Goal: Information Seeking & Learning: Learn about a topic

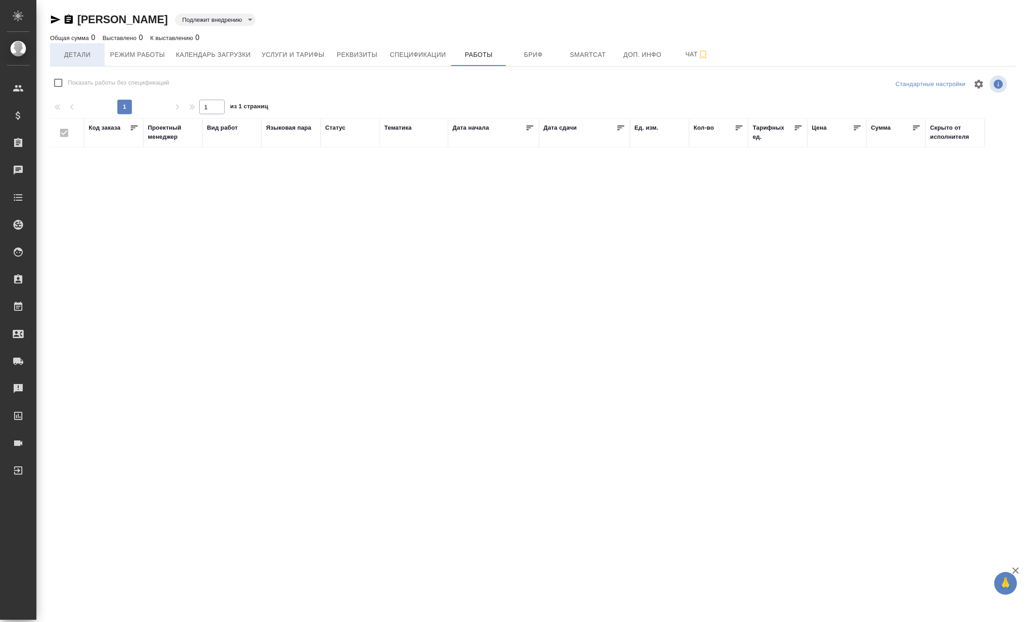
click at [75, 59] on span "Детали" at bounding box center [77, 54] width 44 height 11
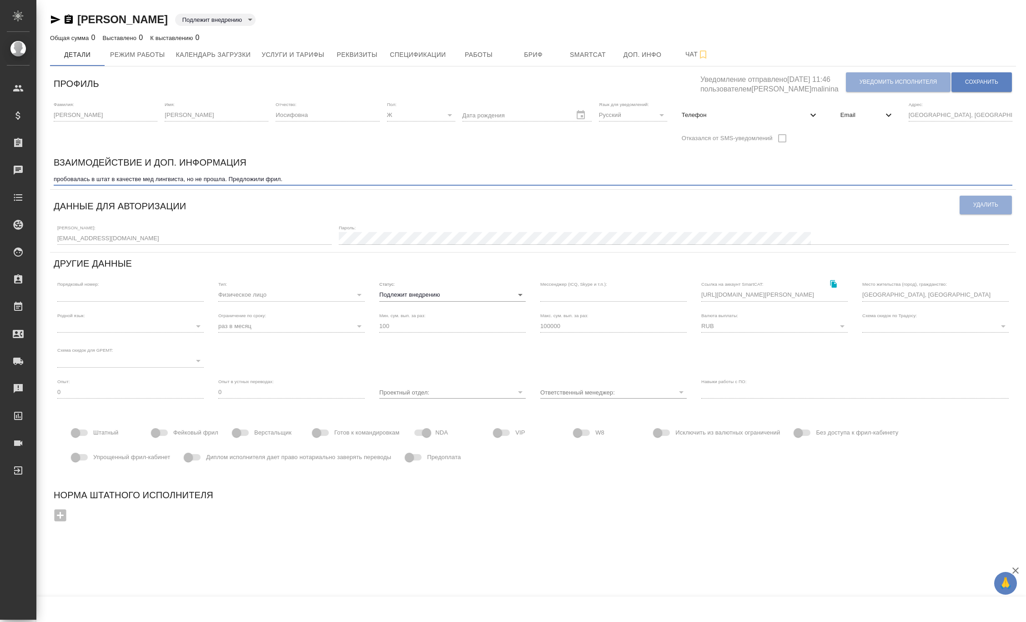
drag, startPoint x: 236, startPoint y: 179, endPoint x: 305, endPoint y: 176, distance: 68.7
click at [305, 176] on textarea "пробовалась в штат в качестве мед лингвиста, но не прошла. Предложили фрил." at bounding box center [533, 179] width 959 height 7
click at [270, 49] on span "Услуги и тарифы" at bounding box center [292, 54] width 63 height 11
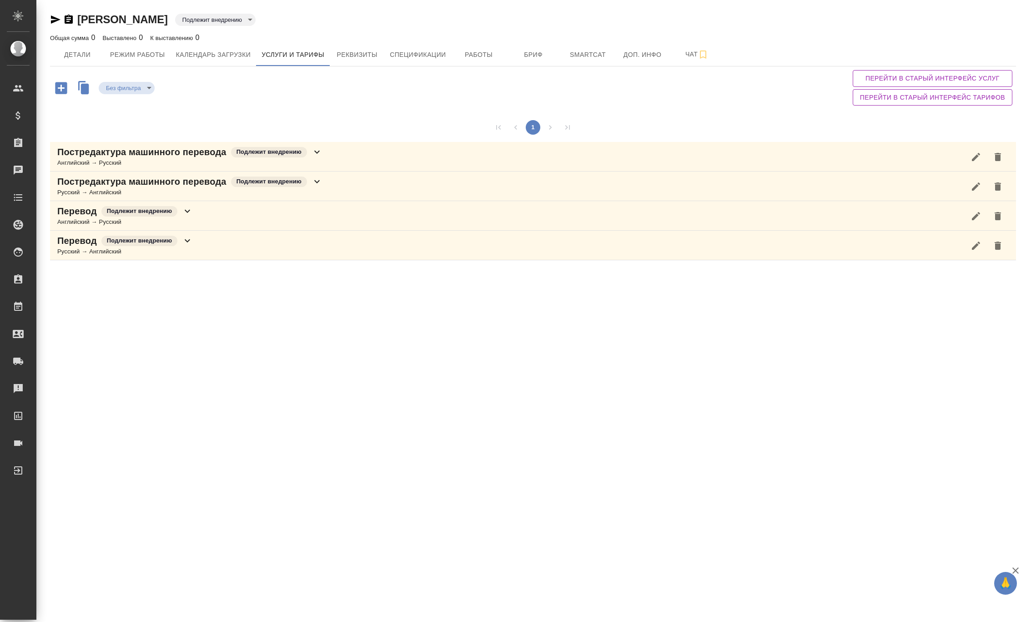
click at [151, 153] on p "Постредактура машинного перевода" at bounding box center [141, 152] width 169 height 13
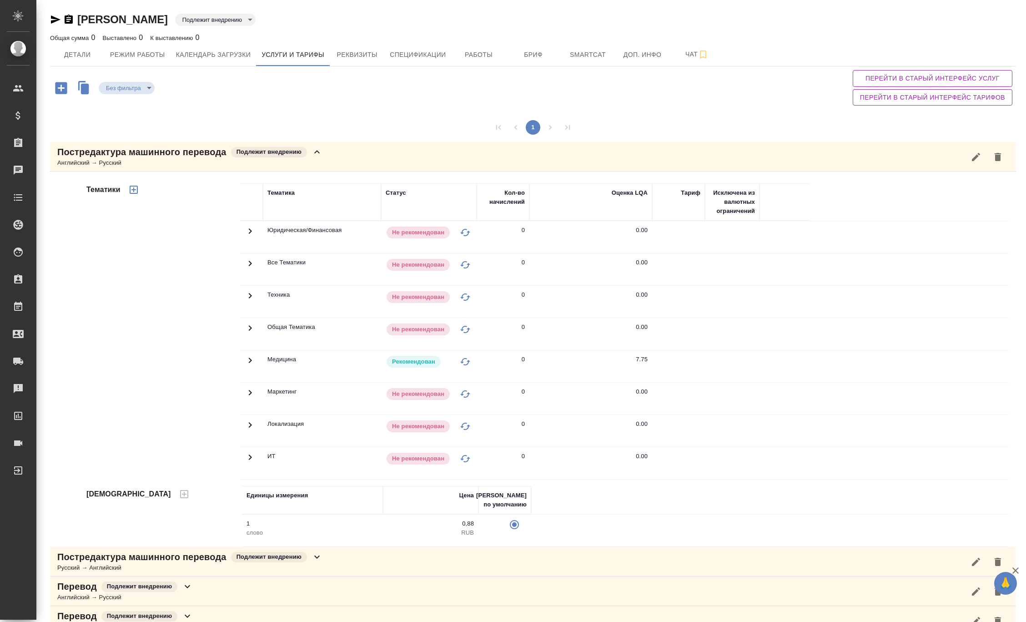
click at [246, 236] on icon at bounding box center [250, 231] width 11 height 11
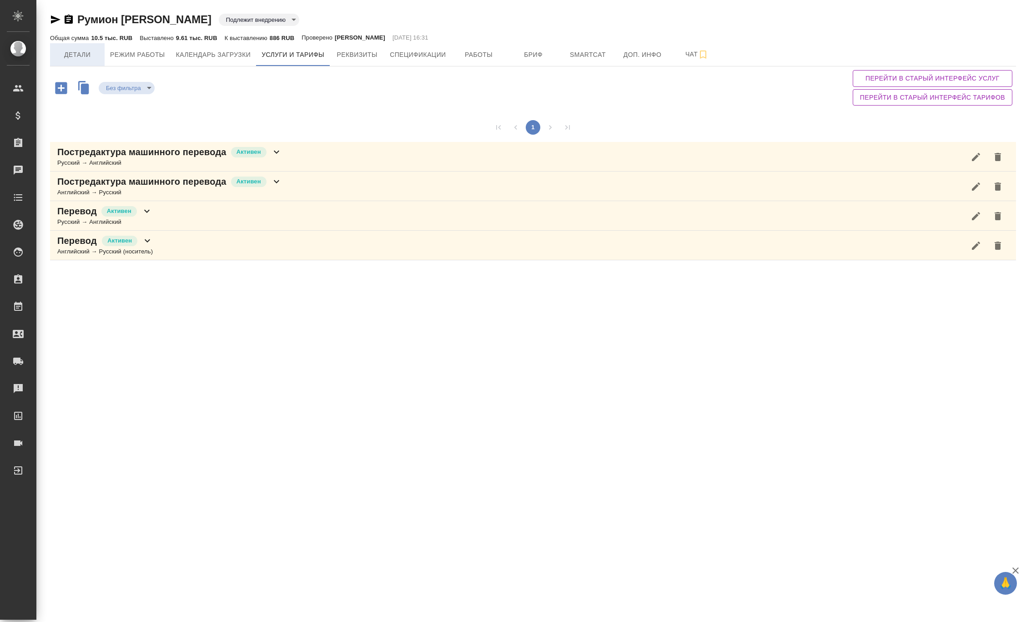
click at [92, 54] on span "Детали" at bounding box center [77, 54] width 44 height 11
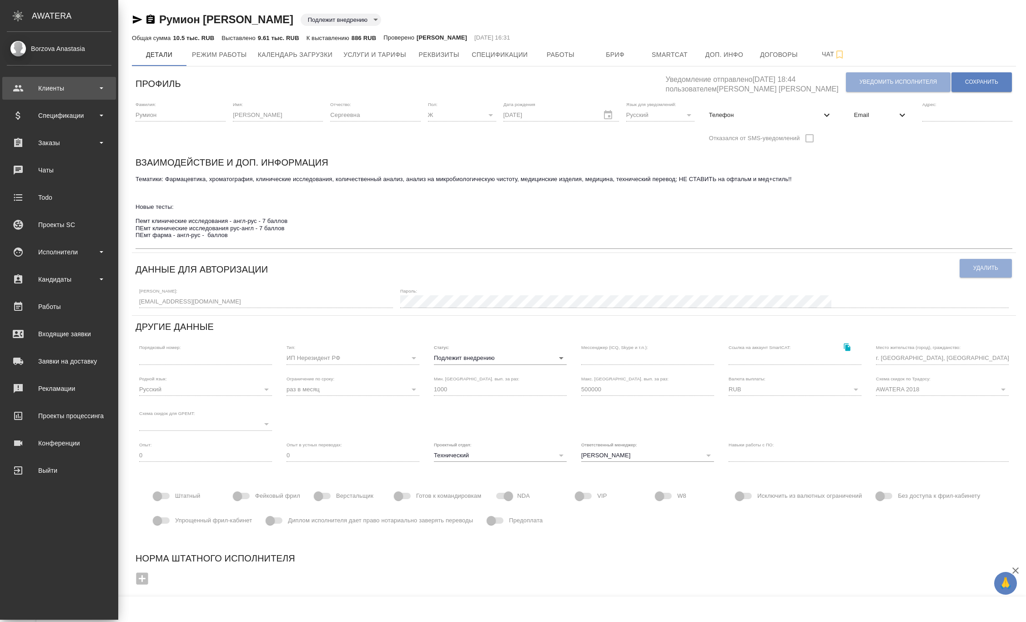
click at [68, 95] on div "Клиенты" at bounding box center [59, 88] width 105 height 14
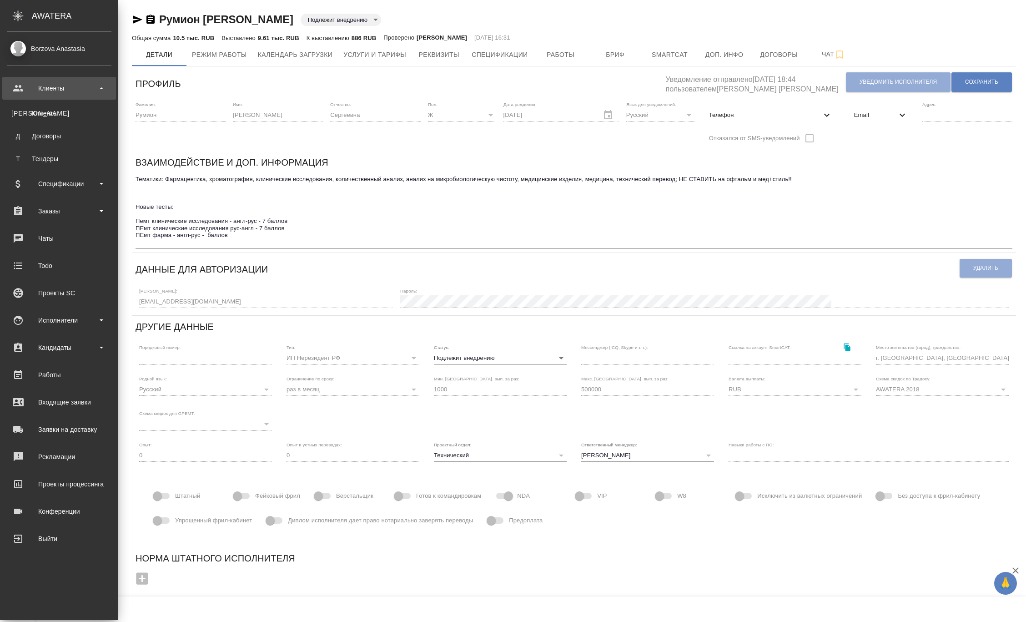
click at [68, 95] on div "Клиенты" at bounding box center [59, 88] width 105 height 14
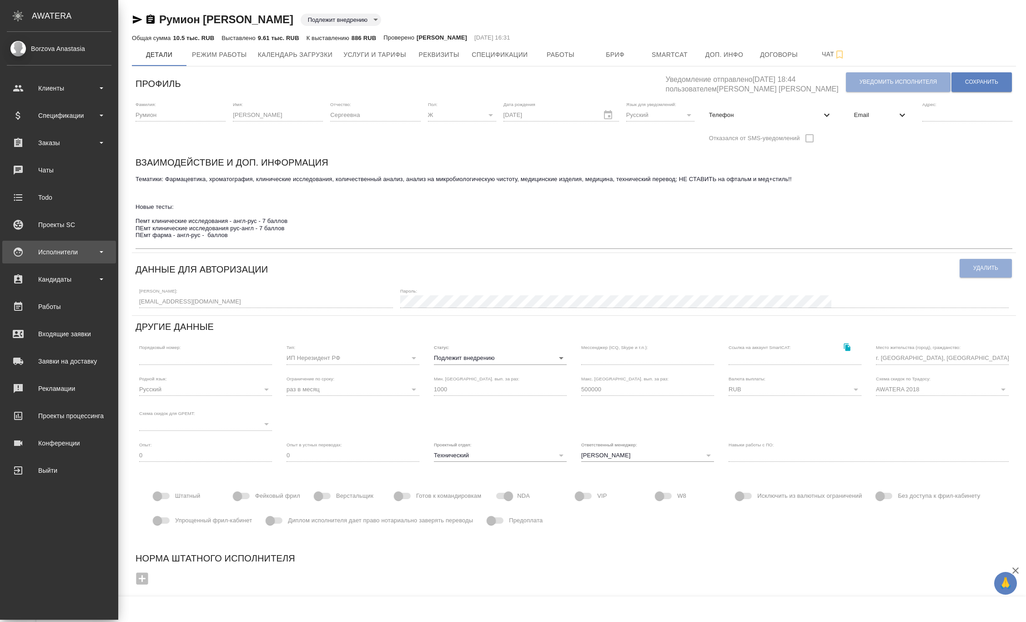
click at [68, 251] on div "Исполнители" at bounding box center [59, 252] width 105 height 14
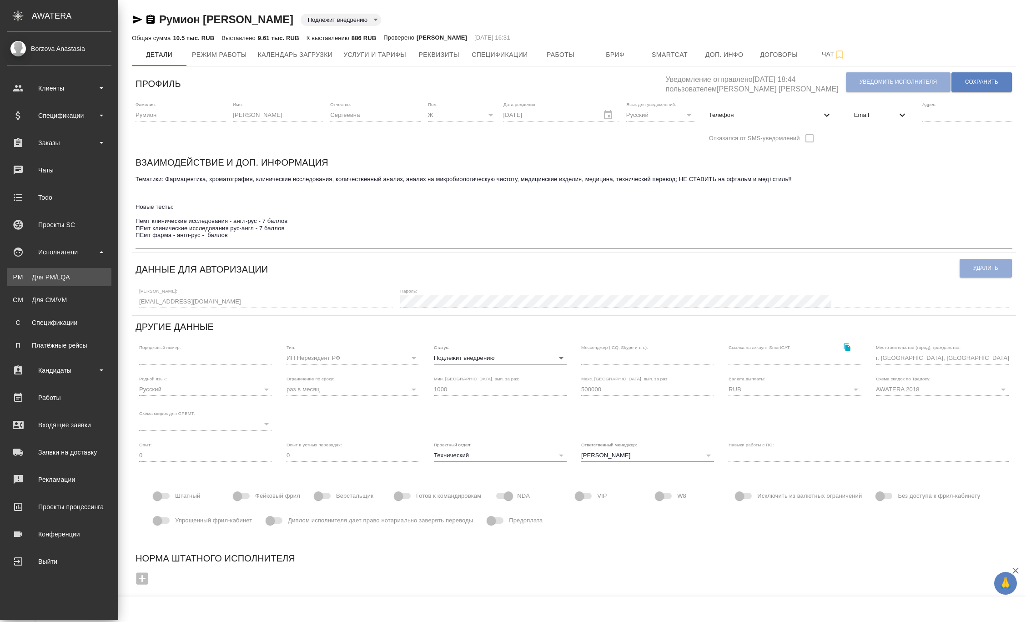
click at [67, 276] on div "Для PM/LQA" at bounding box center [58, 276] width 95 height 9
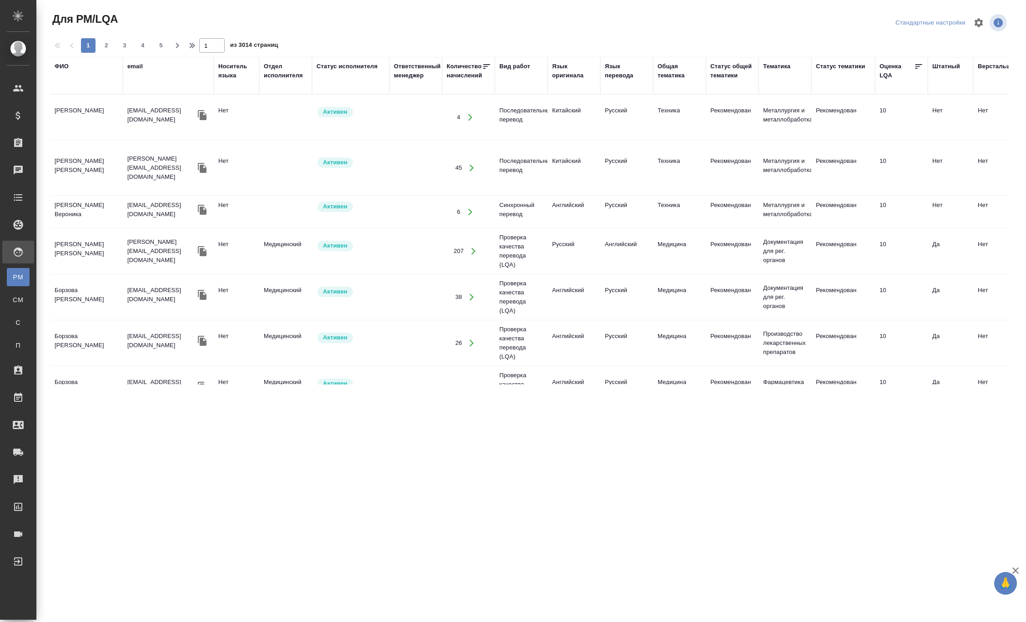
click at [68, 66] on div "ФИО" at bounding box center [62, 66] width 14 height 9
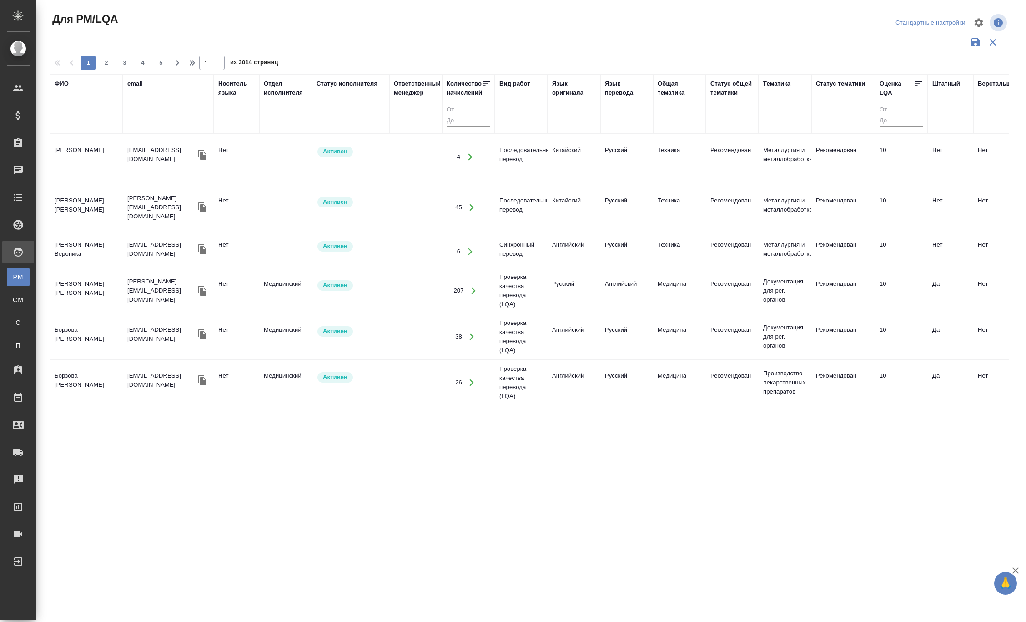
click at [71, 119] on input "text" at bounding box center [87, 116] width 64 height 11
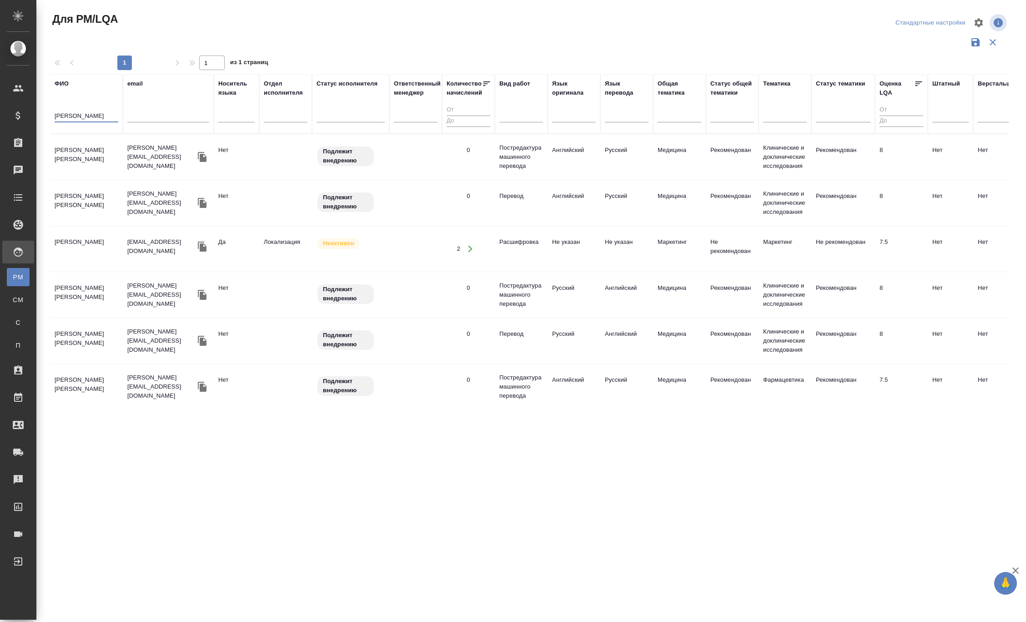
type input "лобанова"
click at [88, 175] on tr "Лобанова Татьяна Иосифовна tana-lo@mail.ru Нет Подлежит внедрению 0 Постредакту…" at bounding box center [773, 157] width 1447 height 46
click at [87, 175] on tr "Лобанова Татьяна Иосифовна tana-lo@mail.ru Нет Подлежит внедрению 0 Постредакту…" at bounding box center [773, 157] width 1447 height 46
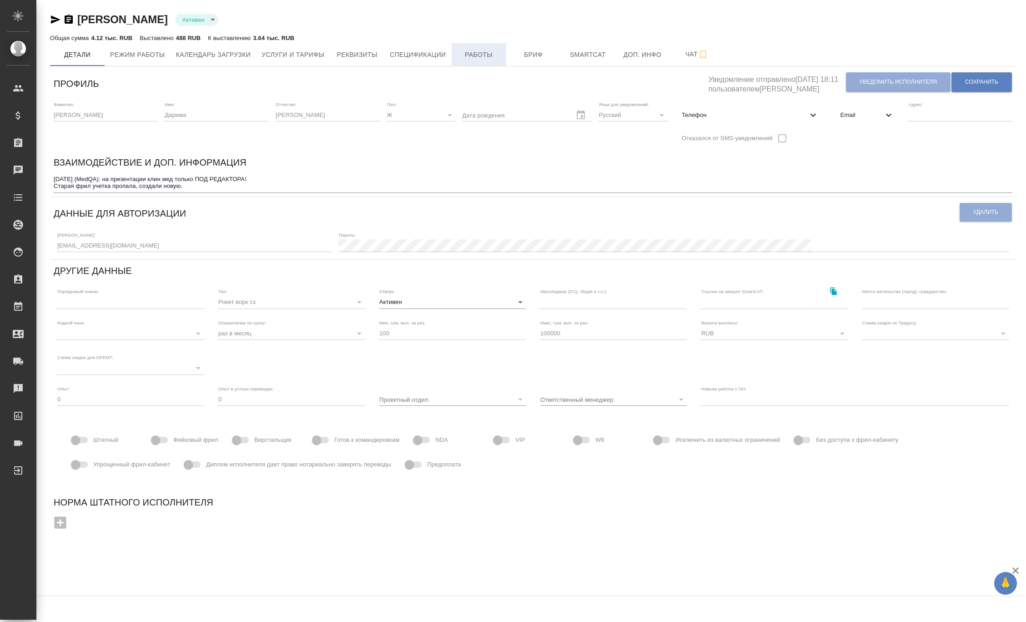
click at [486, 58] on span "Работы" at bounding box center [479, 54] width 44 height 11
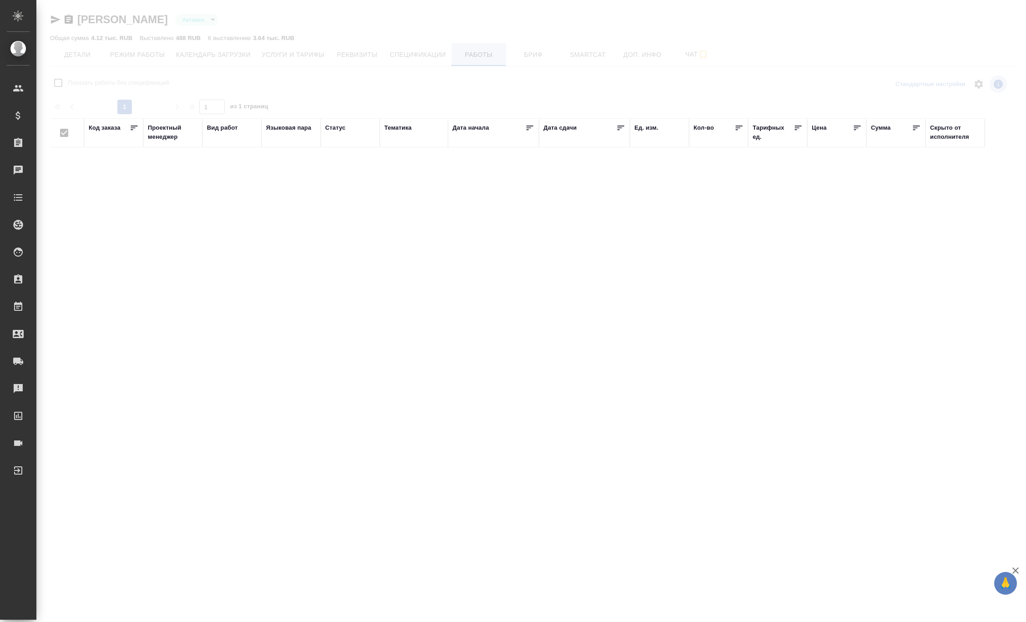
checkbox input "false"
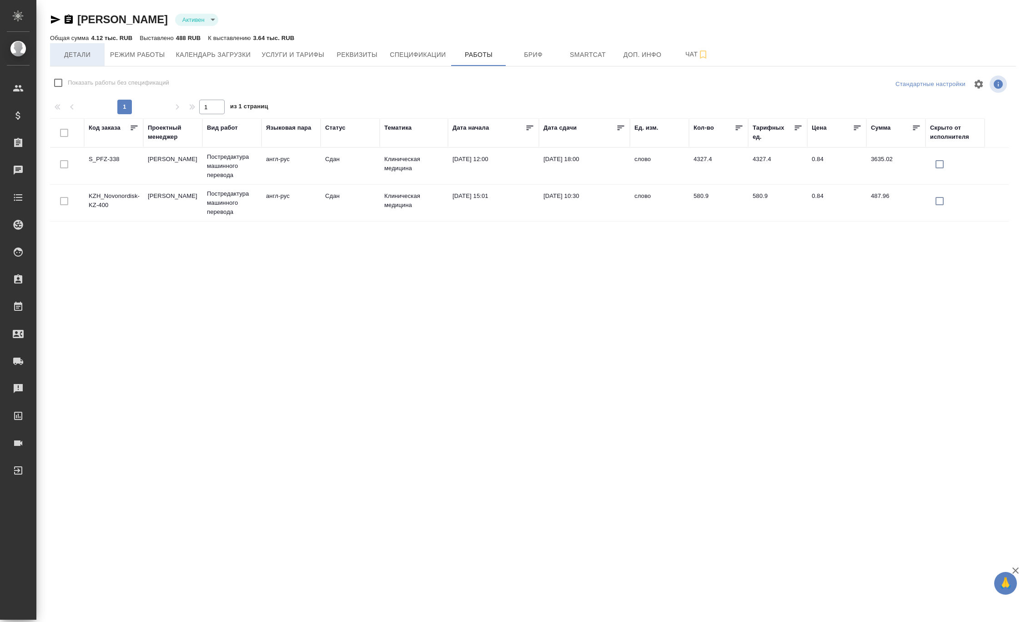
click at [78, 52] on span "Детали" at bounding box center [77, 54] width 44 height 11
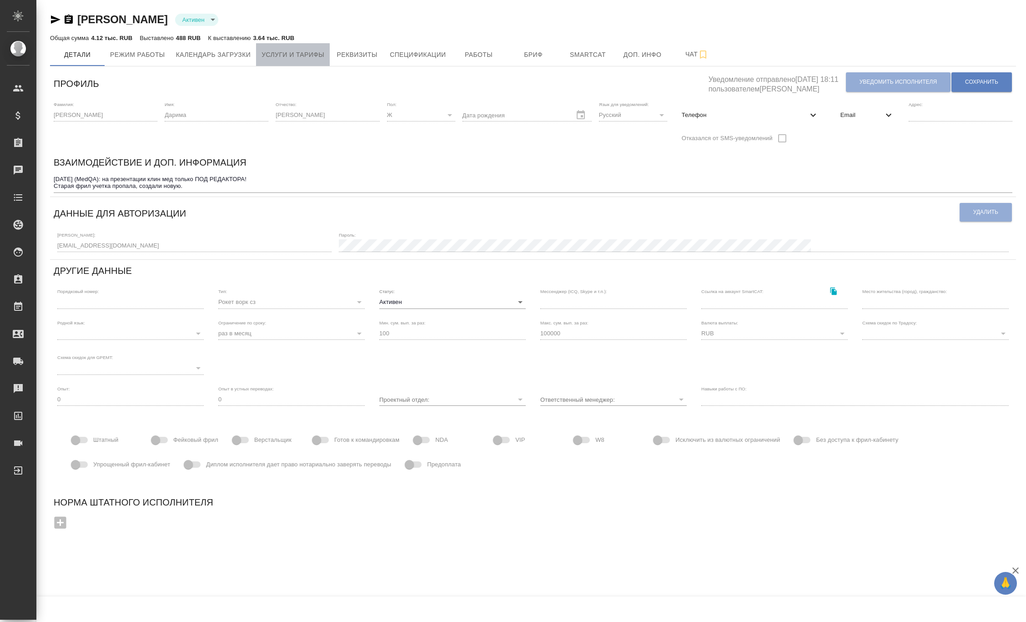
click at [289, 51] on span "Услуги и тарифы" at bounding box center [292, 54] width 63 height 11
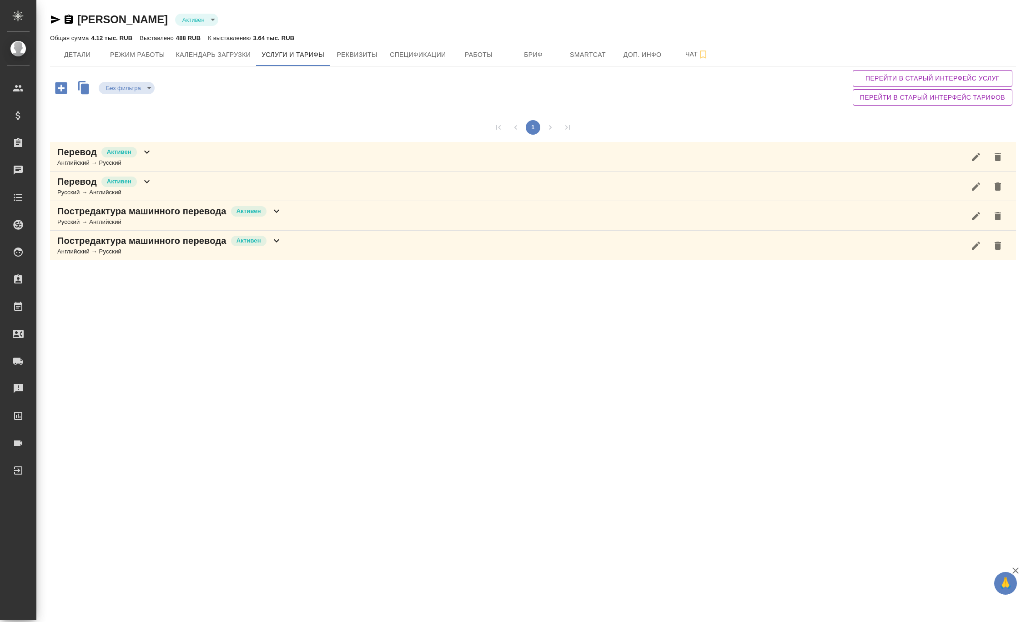
drag, startPoint x: 148, startPoint y: 247, endPoint x: 159, endPoint y: 243, distance: 11.5
click at [149, 247] on div "Английский → Русский" at bounding box center [169, 251] width 225 height 9
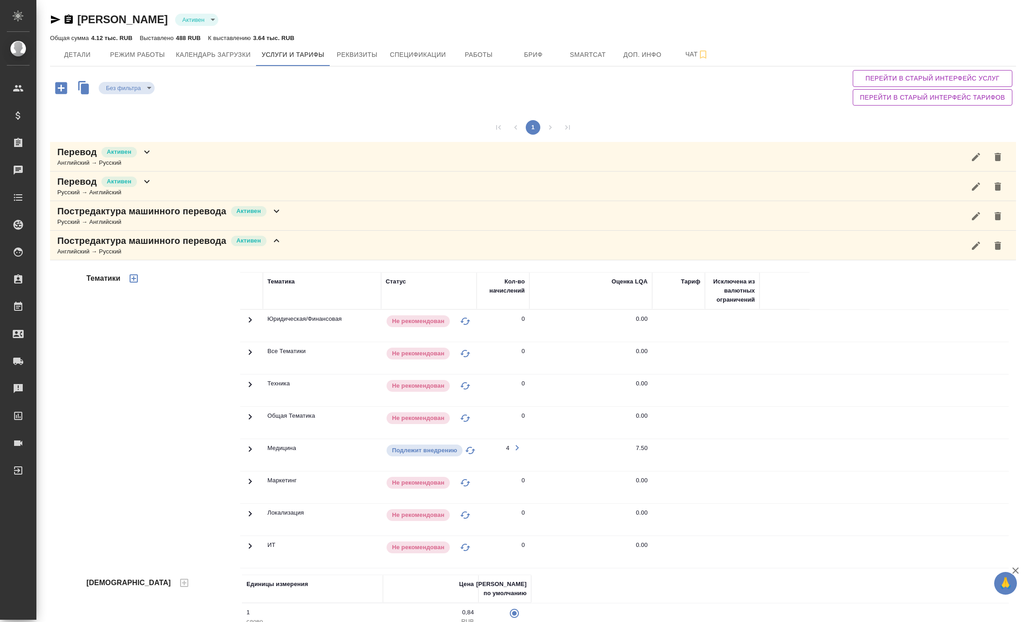
click at [54, 19] on icon "button" at bounding box center [56, 19] width 10 height 8
drag, startPoint x: 114, startPoint y: 356, endPoint x: 116, endPoint y: 343, distance: 13.0
click at [114, 356] on div "Тематики" at bounding box center [163, 418] width 156 height 304
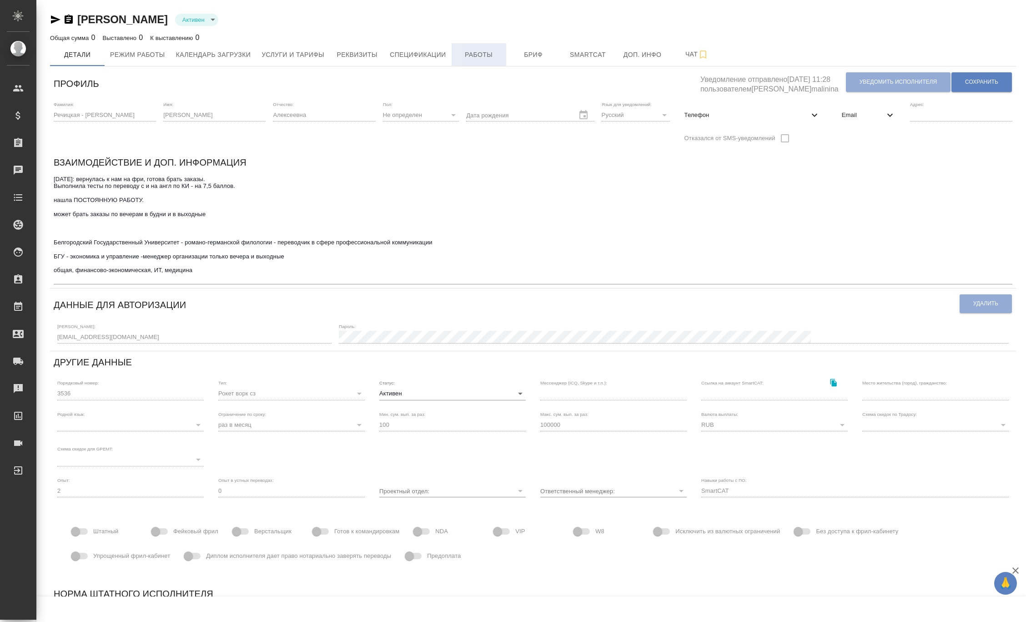
click at [477, 60] on button "Работы" at bounding box center [479, 54] width 55 height 23
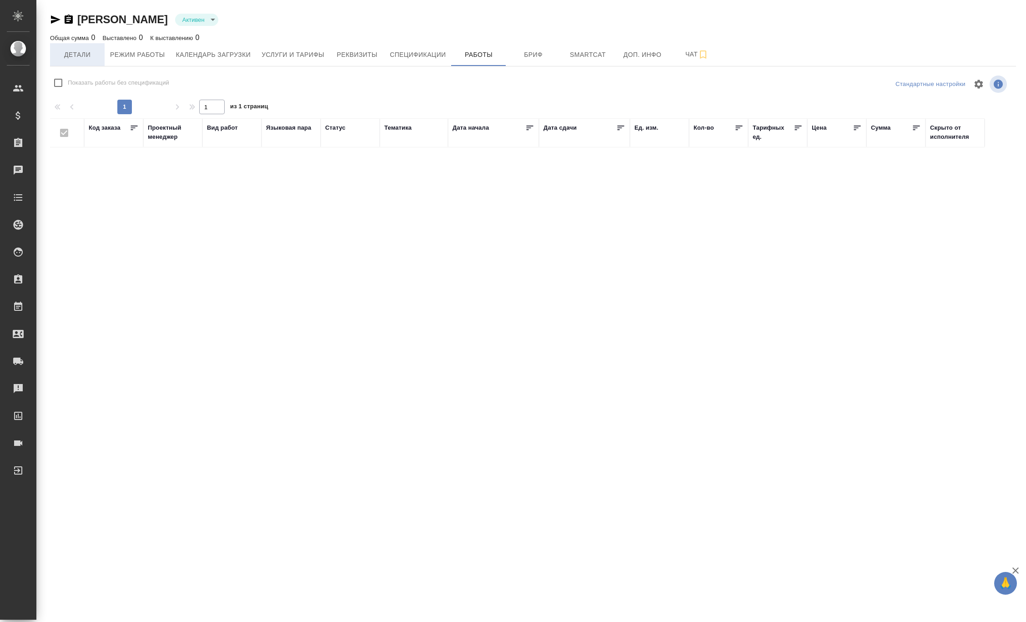
click at [79, 59] on span "Детали" at bounding box center [77, 54] width 44 height 11
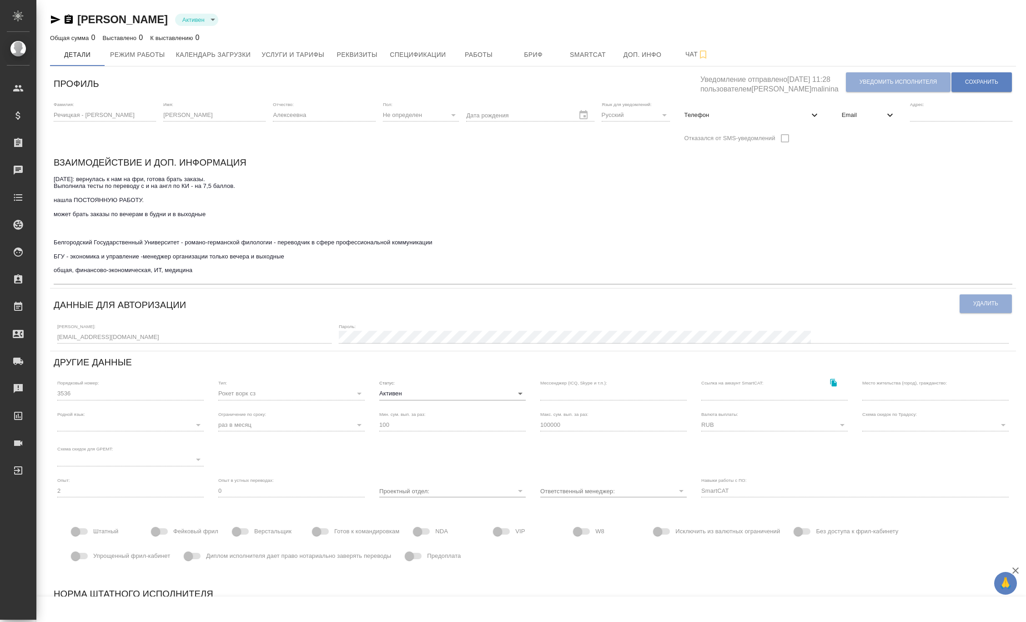
drag, startPoint x: 60, startPoint y: 213, endPoint x: 260, endPoint y: 211, distance: 200.6
click at [260, 211] on div "Взаимодействие и доп. информация 10.04.2025: вернулась к нам на фри, готова бра…" at bounding box center [533, 219] width 966 height 136
drag, startPoint x: 243, startPoint y: 189, endPoint x: 50, endPoint y: 181, distance: 193.5
click at [44, 182] on div "Речицкая - Склярова Татьяна Алексеевна Активен active Общая сумма 0 Выставлено …" at bounding box center [533, 325] width 979 height 650
click at [115, 206] on textarea "10.04.2025: вернулась к нам на фри, готова брать заказы. Выполнила тесты по пер…" at bounding box center [533, 229] width 959 height 106
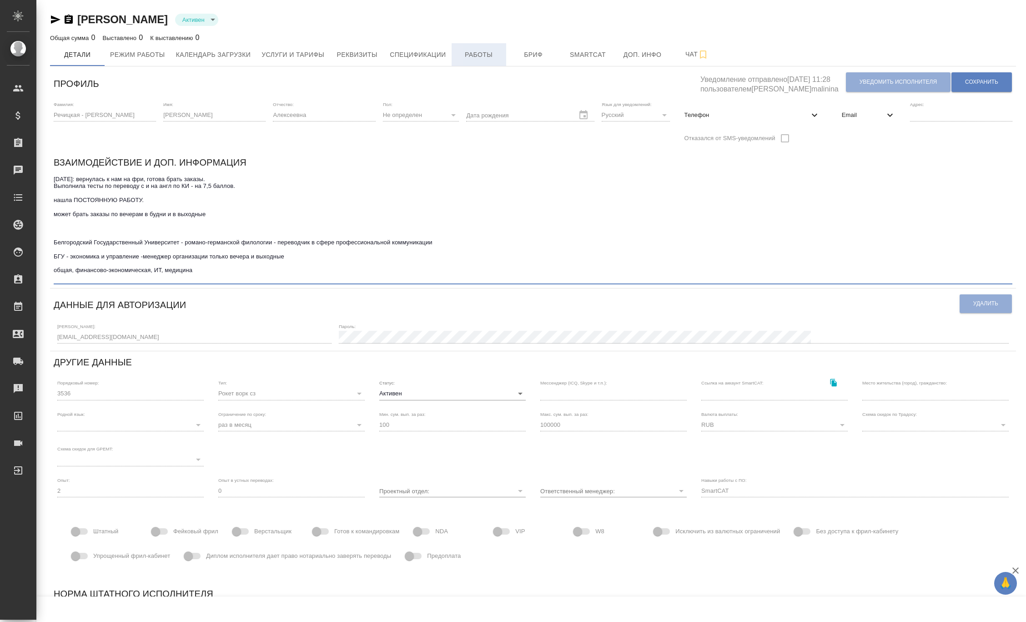
click at [478, 49] on span "Работы" at bounding box center [479, 54] width 44 height 11
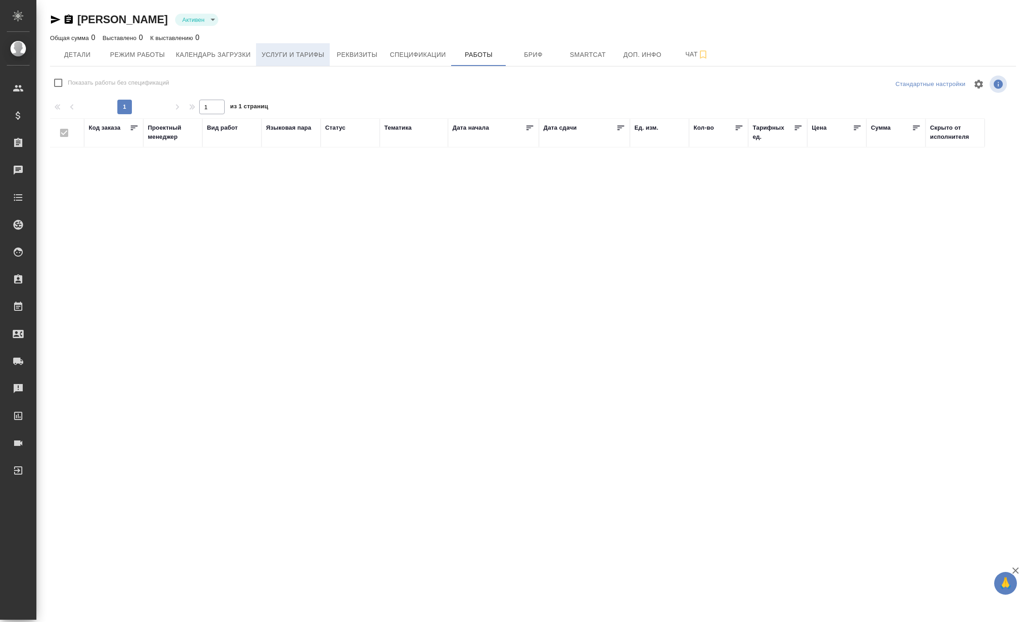
click at [325, 50] on button "Услуги и тарифы" at bounding box center [293, 54] width 74 height 23
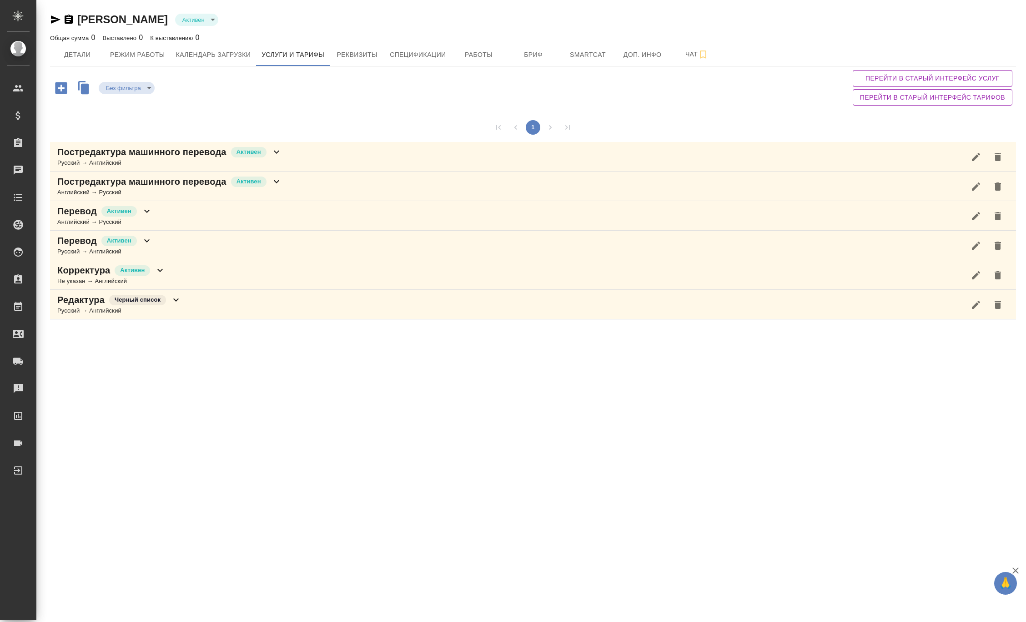
click at [188, 150] on p "Постредактура машинного перевода" at bounding box center [141, 152] width 169 height 13
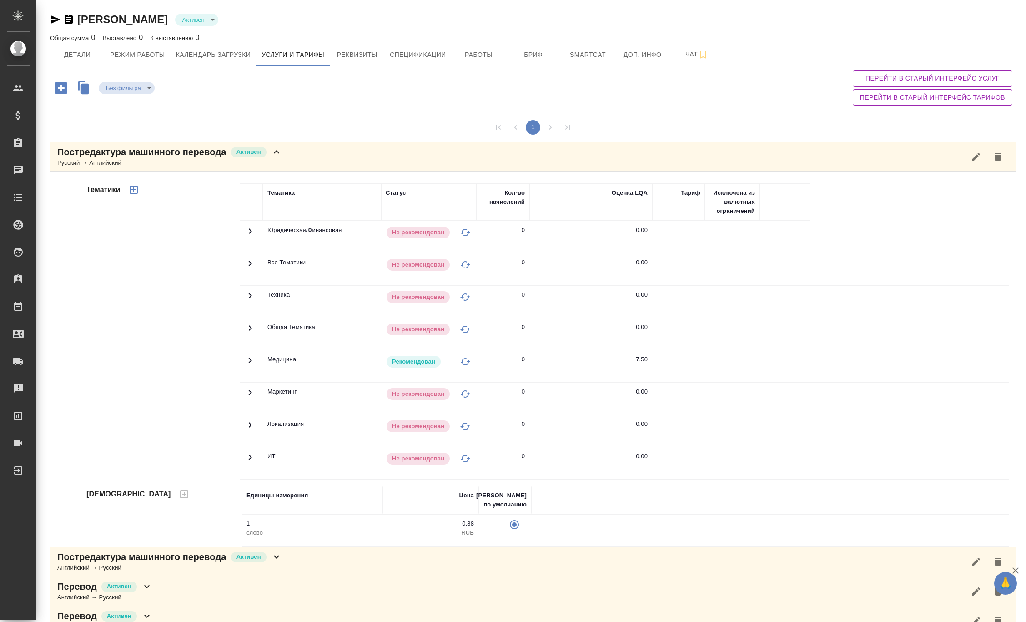
click at [214, 151] on p "Постредактура машинного перевода" at bounding box center [141, 152] width 169 height 13
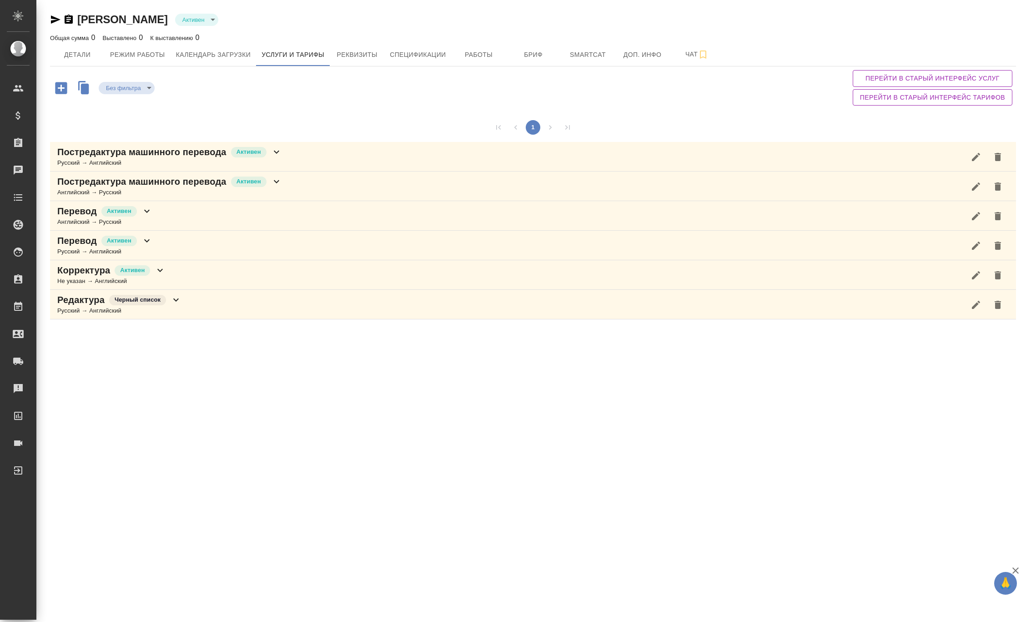
click at [187, 185] on p "Постредактура машинного перевода" at bounding box center [141, 181] width 169 height 13
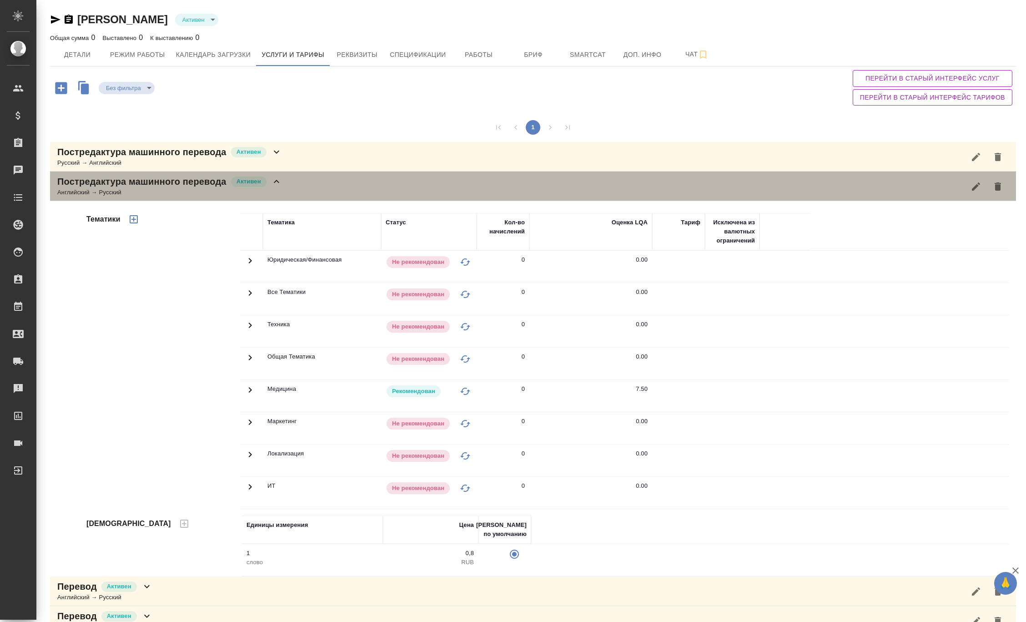
click at [196, 182] on p "Постредактура машинного перевода" at bounding box center [141, 181] width 169 height 13
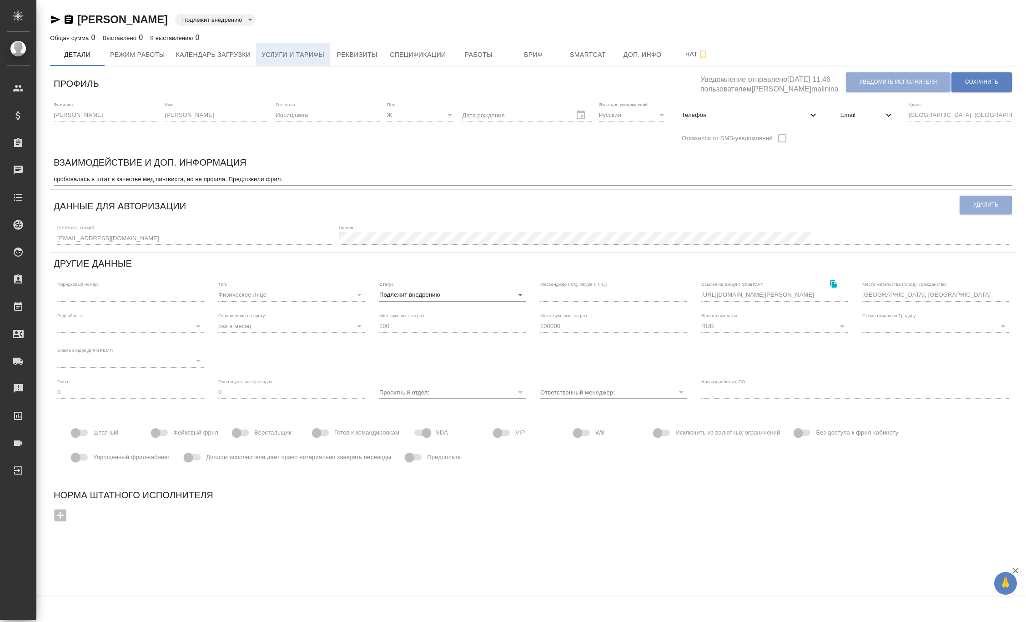
click at [267, 55] on span "Услуги и тарифы" at bounding box center [292, 54] width 63 height 11
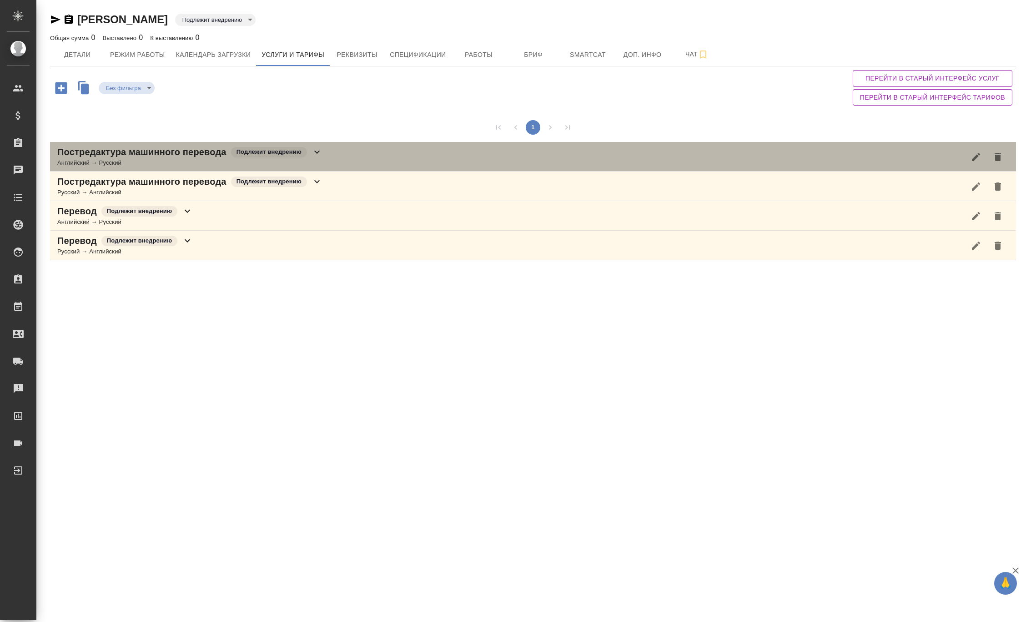
click at [241, 156] on p "Подлежит внедрению" at bounding box center [268, 151] width 65 height 9
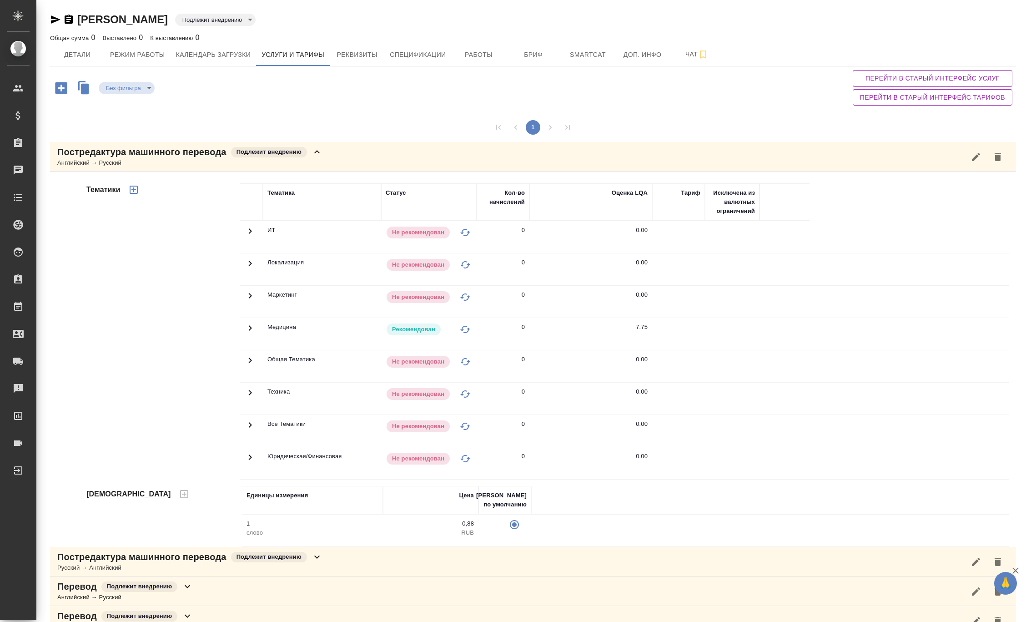
click at [49, 19] on div "Лобанова Татьяна Иосифовна Подлежит внедрению toBeImplemented Общая сумма 0 Выс…" at bounding box center [533, 322] width 976 height 644
click at [54, 18] on icon "button" at bounding box center [56, 19] width 10 height 8
click at [95, 276] on div "Тематики" at bounding box center [163, 329] width 156 height 304
click at [246, 236] on icon at bounding box center [250, 231] width 11 height 11
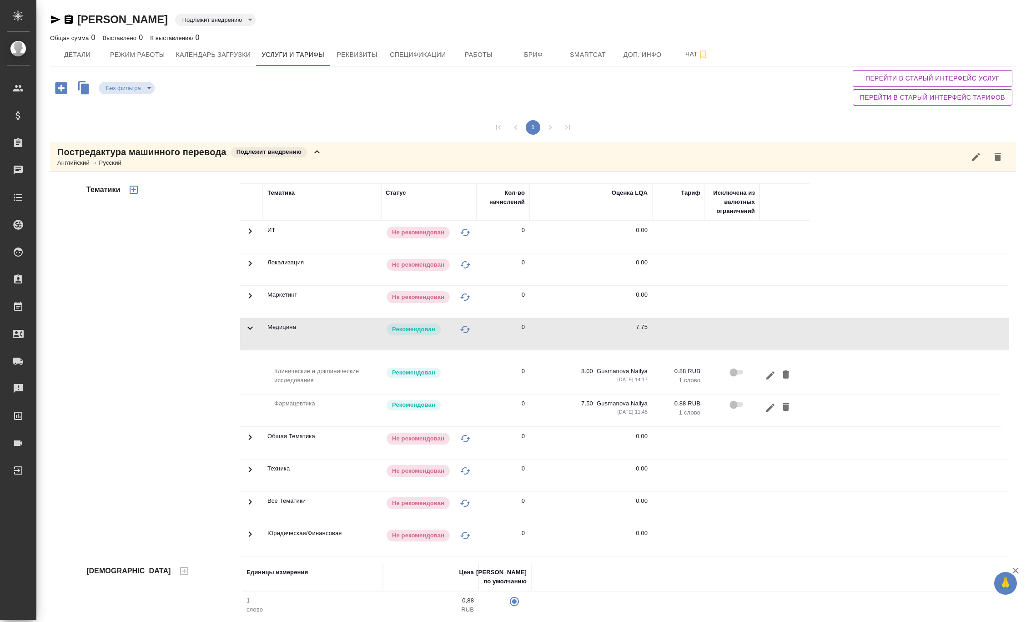
click at [146, 332] on div "Тематики" at bounding box center [163, 367] width 156 height 381
click at [318, 153] on icon at bounding box center [317, 151] width 11 height 11
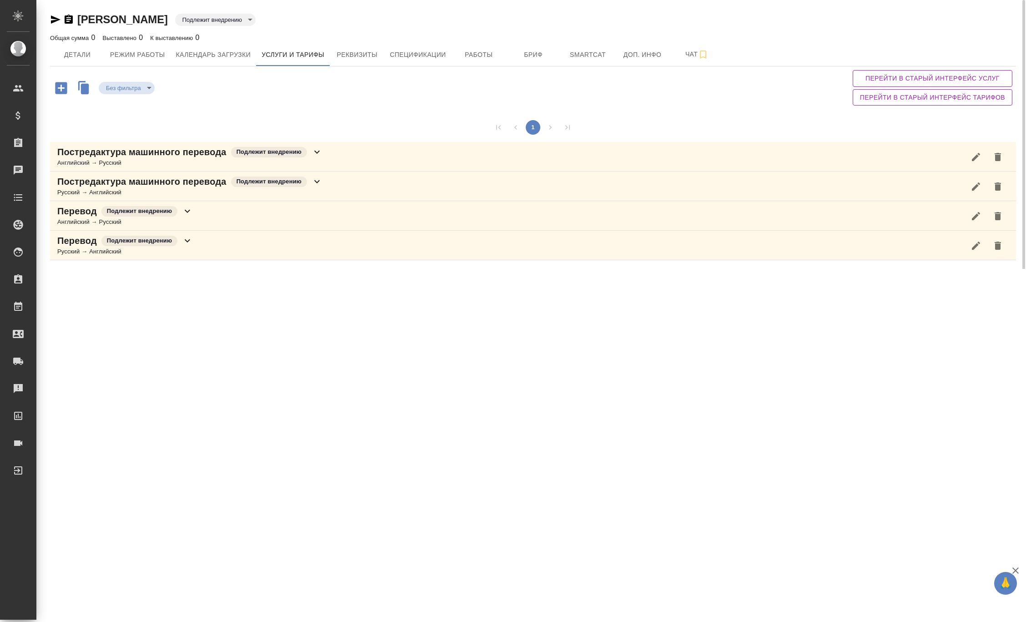
click at [313, 183] on icon at bounding box center [317, 181] width 11 height 11
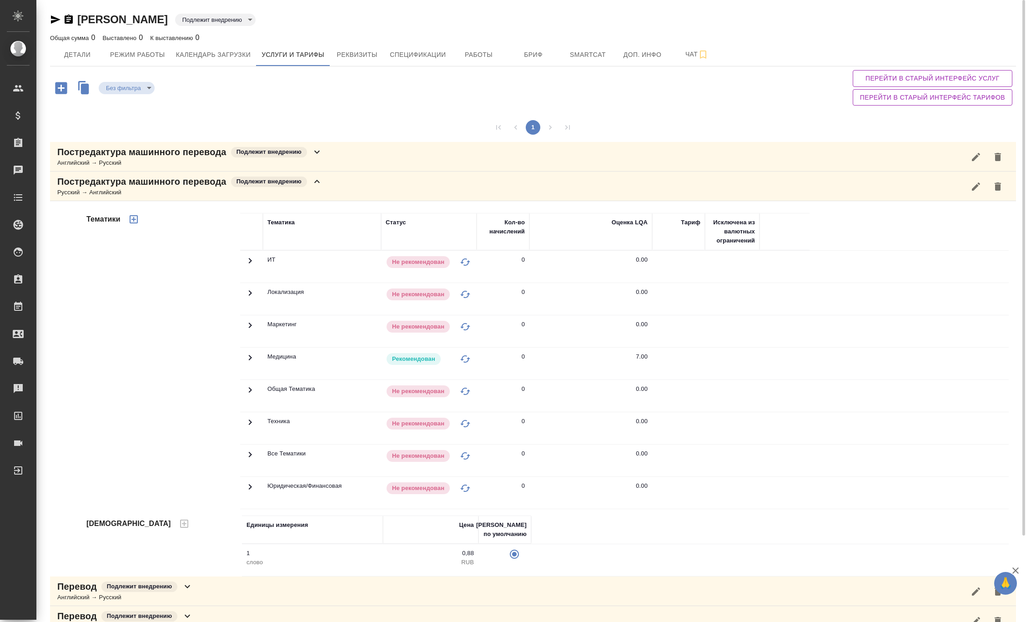
click at [245, 266] on icon at bounding box center [250, 260] width 11 height 11
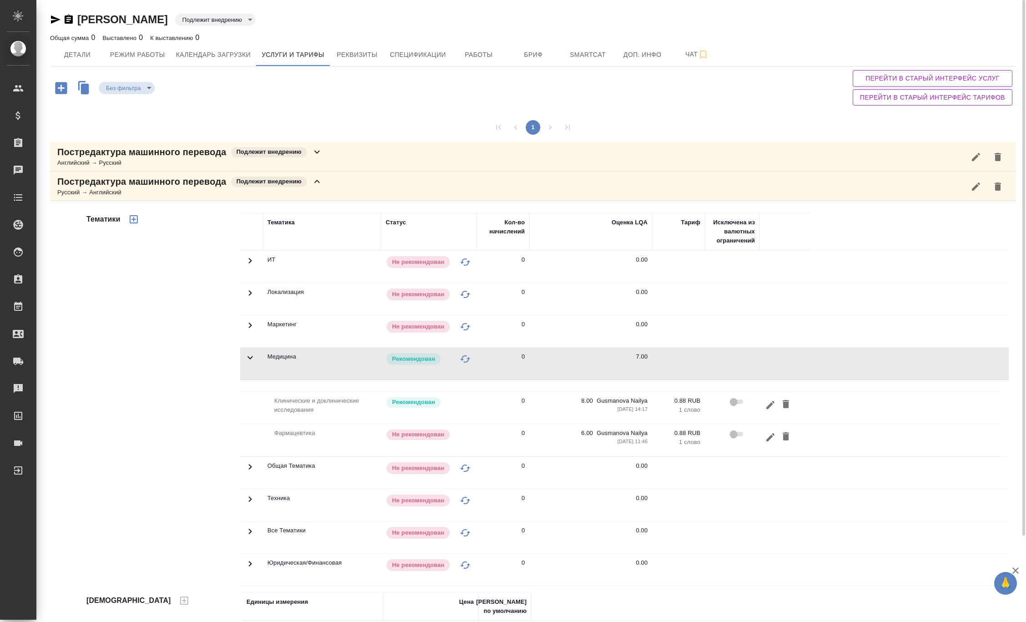
click at [1008, 35] on div "Общая сумма 0 Выставлено 0 К выставлению 0" at bounding box center [533, 37] width 966 height 11
click at [53, 16] on icon "button" at bounding box center [56, 19] width 10 height 8
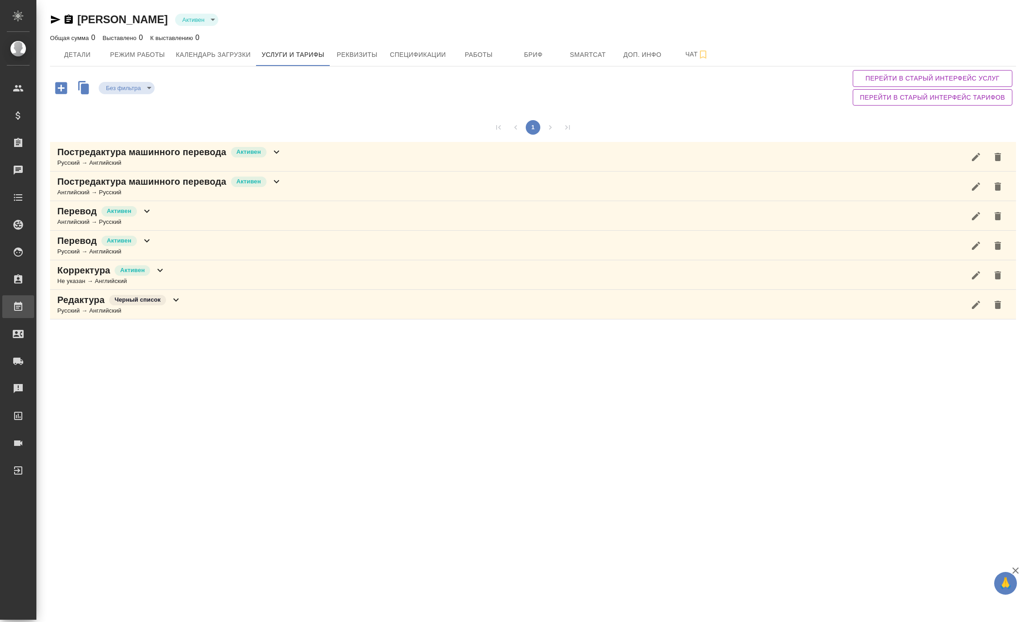
click at [18, 309] on div "Работы" at bounding box center [6, 307] width 23 height 14
